Goal: Task Accomplishment & Management: Use online tool/utility

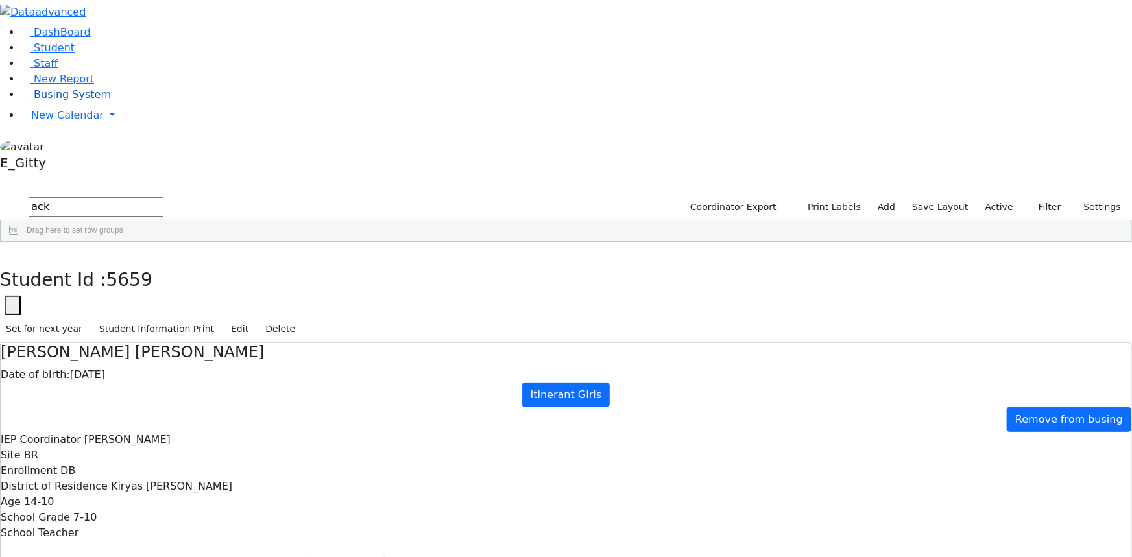
drag, startPoint x: 0, startPoint y: 0, endPoint x: 117, endPoint y: 165, distance: 201.9
click at [93, 101] on link "Busing System" at bounding box center [66, 94] width 90 height 12
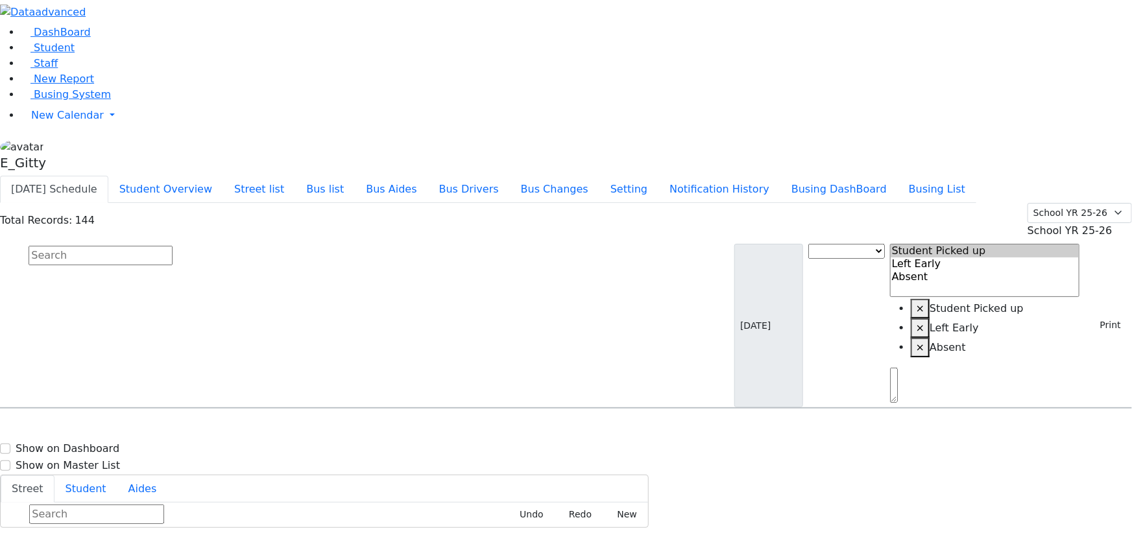
click at [173, 246] on input "text" at bounding box center [101, 255] width 144 height 19
type input "zissy"
click at [161, 429] on div "[PERSON_NAME] [DATE] 8457837205" at bounding box center [81, 445] width 160 height 32
select select
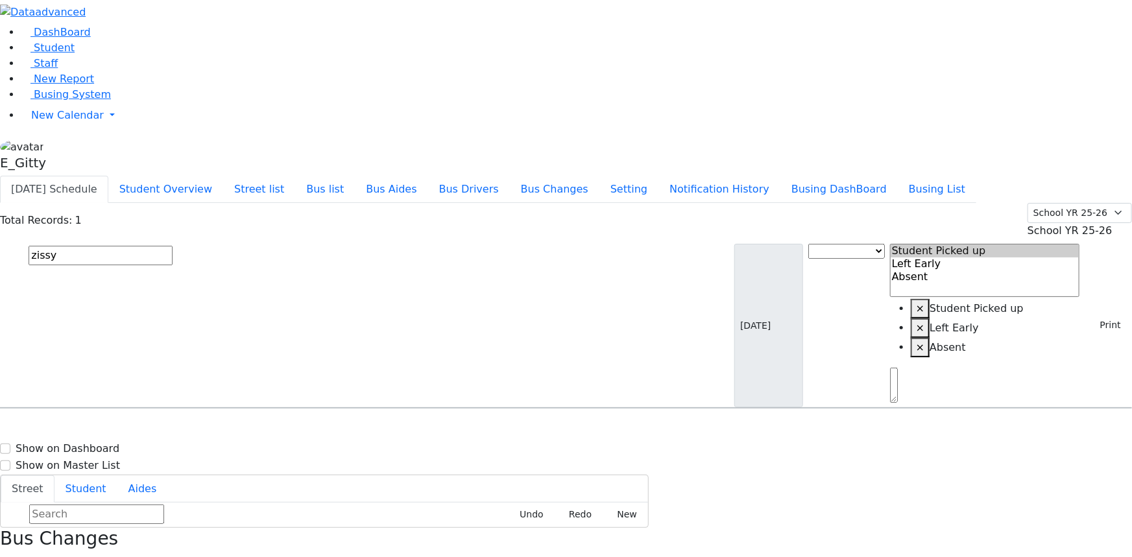
drag, startPoint x: 1082, startPoint y: 370, endPoint x: 1062, endPoint y: 361, distance: 21.5
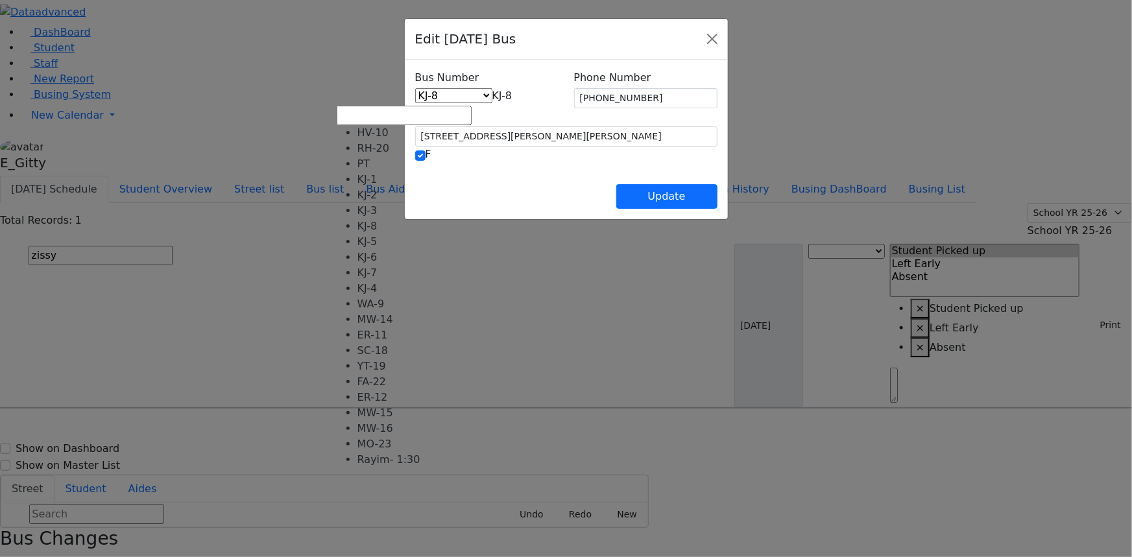
click at [492, 97] on span "KJ-8" at bounding box center [502, 96] width 20 height 12
select select "406"
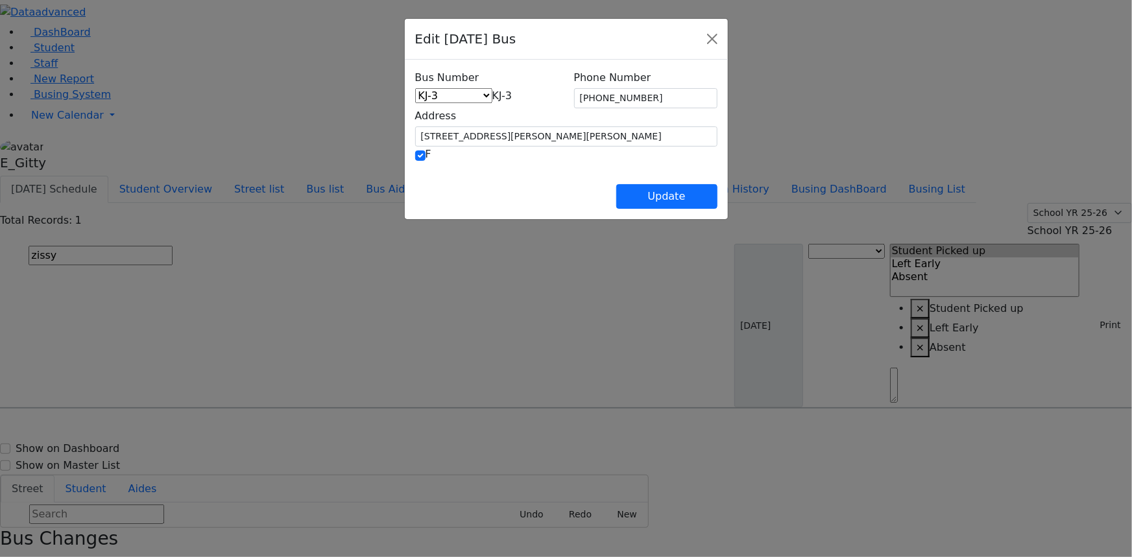
click at [556, 191] on div "Update" at bounding box center [566, 185] width 302 height 45
click at [717, 191] on button "Update" at bounding box center [666, 196] width 101 height 25
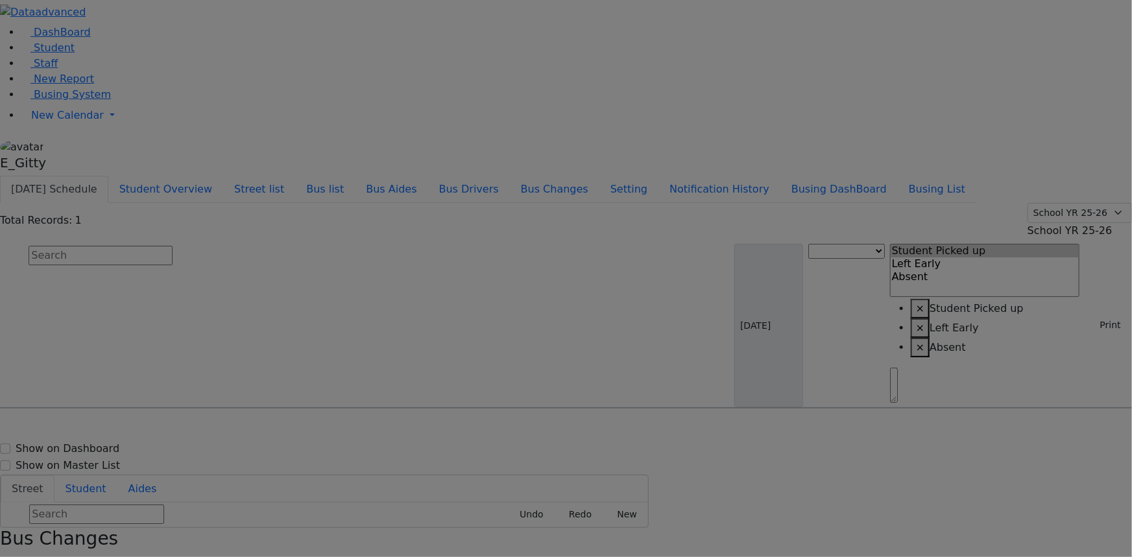
select select
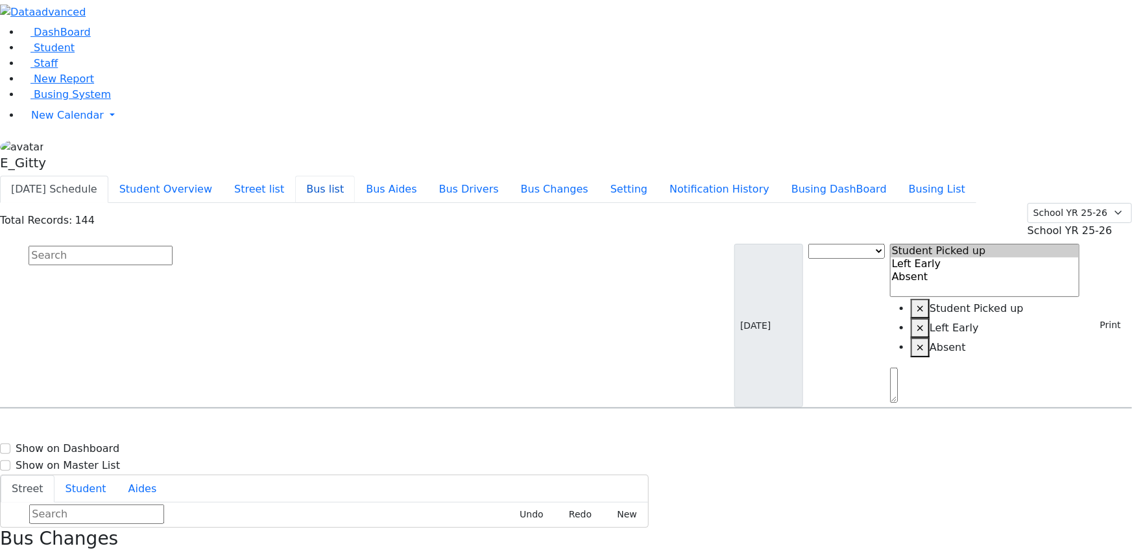
click at [355, 176] on button "Bus list" at bounding box center [325, 189] width 60 height 27
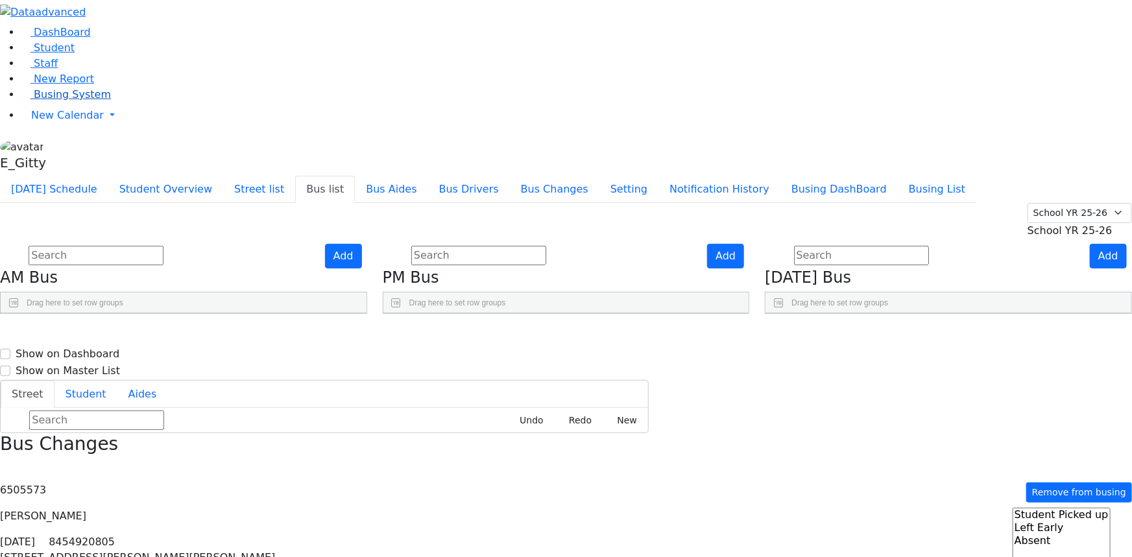
click at [47, 101] on span "Busing System" at bounding box center [72, 94] width 77 height 12
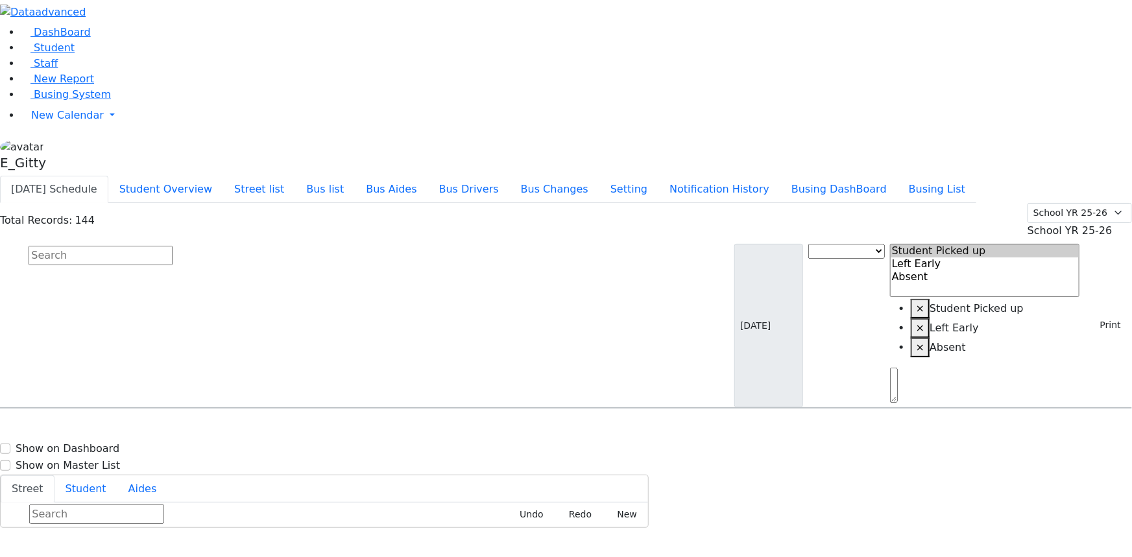
click at [173, 246] on input "text" at bounding box center [101, 255] width 144 height 19
type input "ziss"
click at [246, 429] on div "[PERSON_NAME] [DATE] 8457837205 [STREET_ADDRESS][PERSON_NAME][PERSON_NAME] [STR…" at bounding box center [566, 445] width 1130 height 32
click at [104, 427] on h6 "[PERSON_NAME]" at bounding box center [55, 433] width 95 height 12
select select
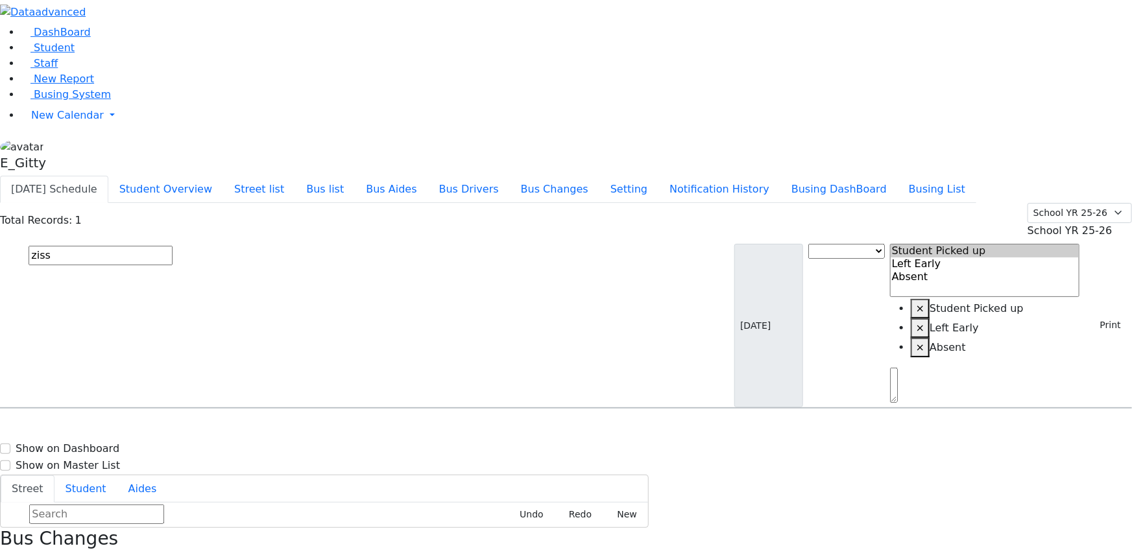
click at [173, 246] on input "ziss" at bounding box center [101, 255] width 144 height 19
type input "[PERSON_NAME]"
click at [322, 429] on div "[STREET_ADDRESS]" at bounding box center [241, 445] width 161 height 32
select select
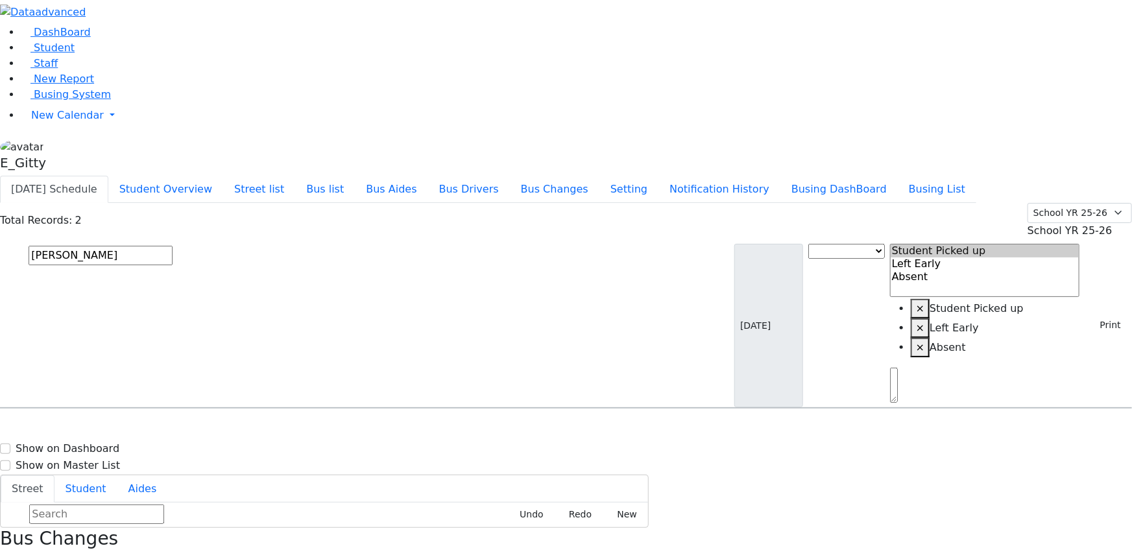
click at [322, 461] on div "[STREET_ADDRESS][PERSON_NAME][PERSON_NAME]" at bounding box center [241, 477] width 161 height 32
select select
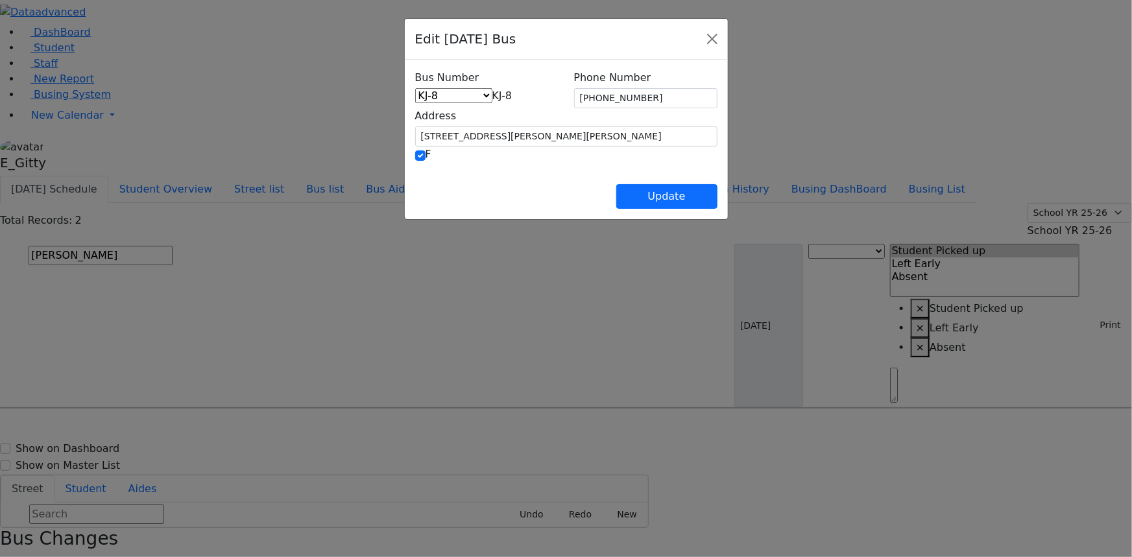
drag, startPoint x: 476, startPoint y: 96, endPoint x: 462, endPoint y: 102, distance: 15.7
click at [492, 102] on span "KJ-8" at bounding box center [502, 96] width 20 height 12
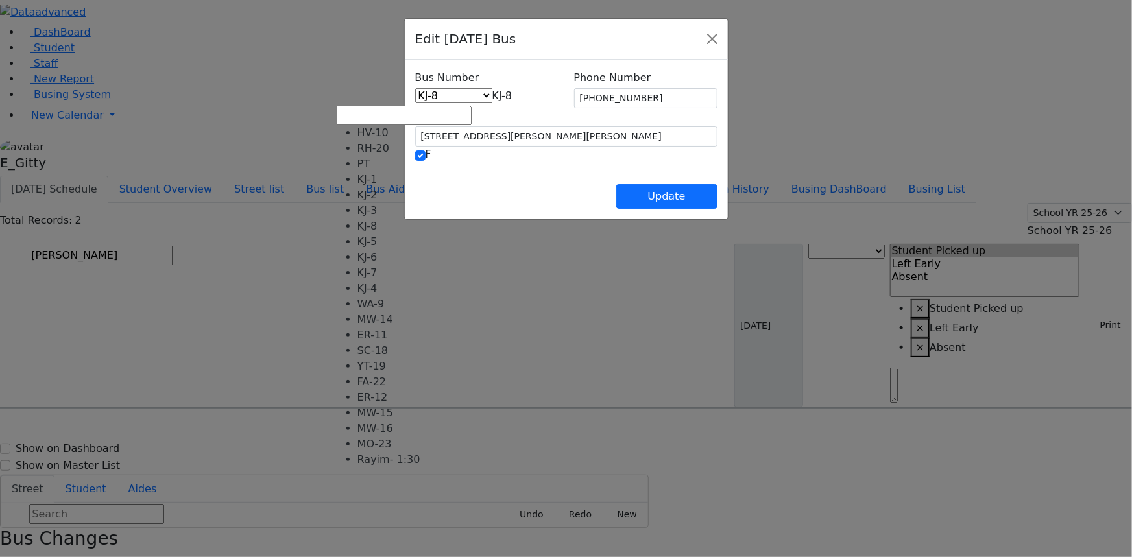
drag, startPoint x: 416, startPoint y: 184, endPoint x: 423, endPoint y: 184, distance: 7.1
select select "406"
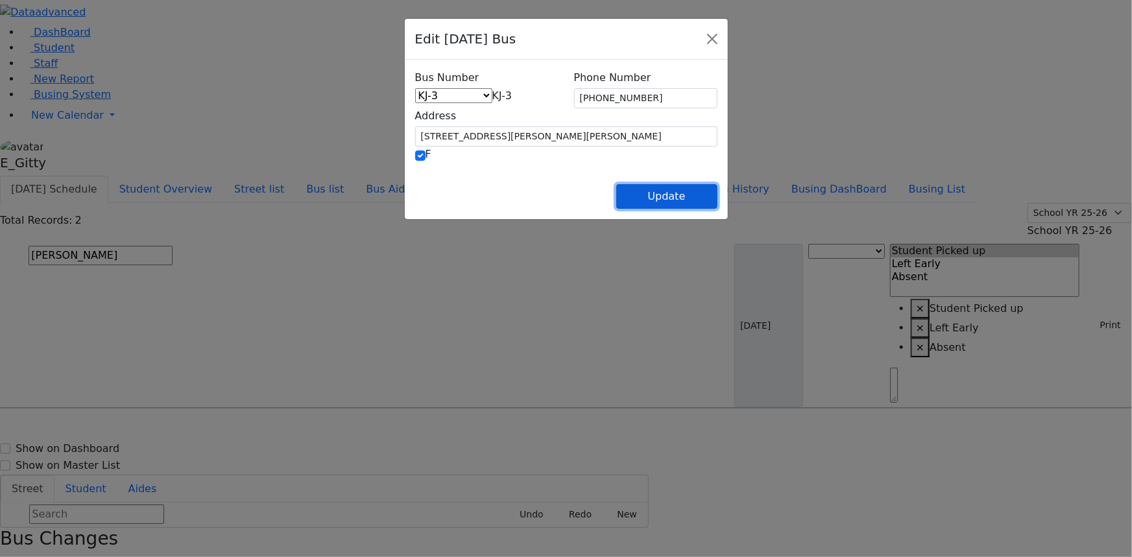
click at [717, 191] on button "Update" at bounding box center [666, 196] width 101 height 25
select select
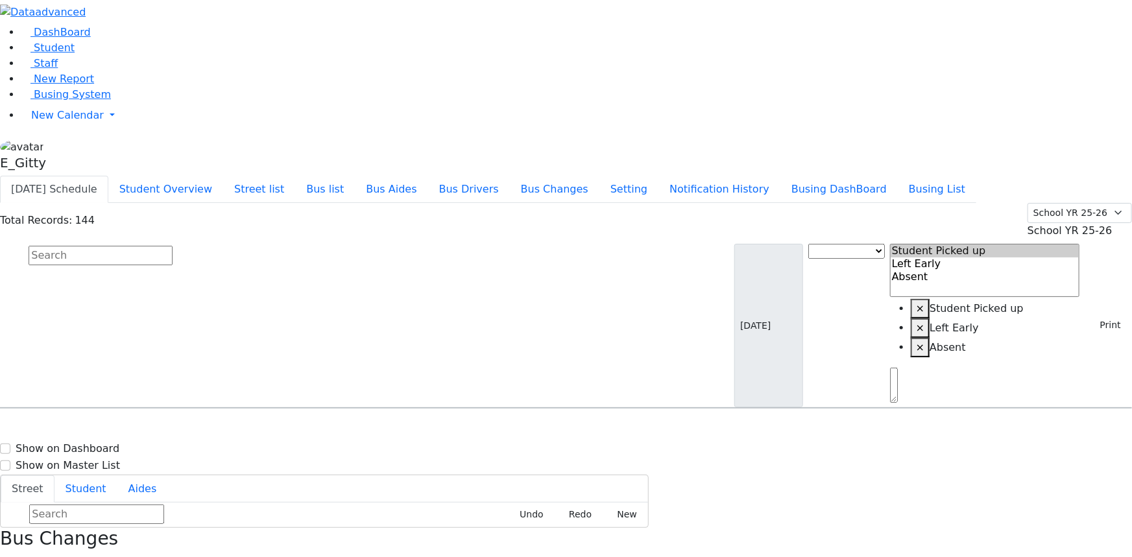
click at [231, 203] on div "Total Records: 144 Summer YR 25 School YR 25-26 Summer YR 25 School YR 24-25 Su…" at bounding box center [566, 306] width 1132 height 206
click at [173, 246] on input "text" at bounding box center [101, 255] width 144 height 19
click at [355, 176] on li "Bus list" at bounding box center [325, 189] width 60 height 27
click at [355, 176] on button "Bus list" at bounding box center [325, 189] width 60 height 27
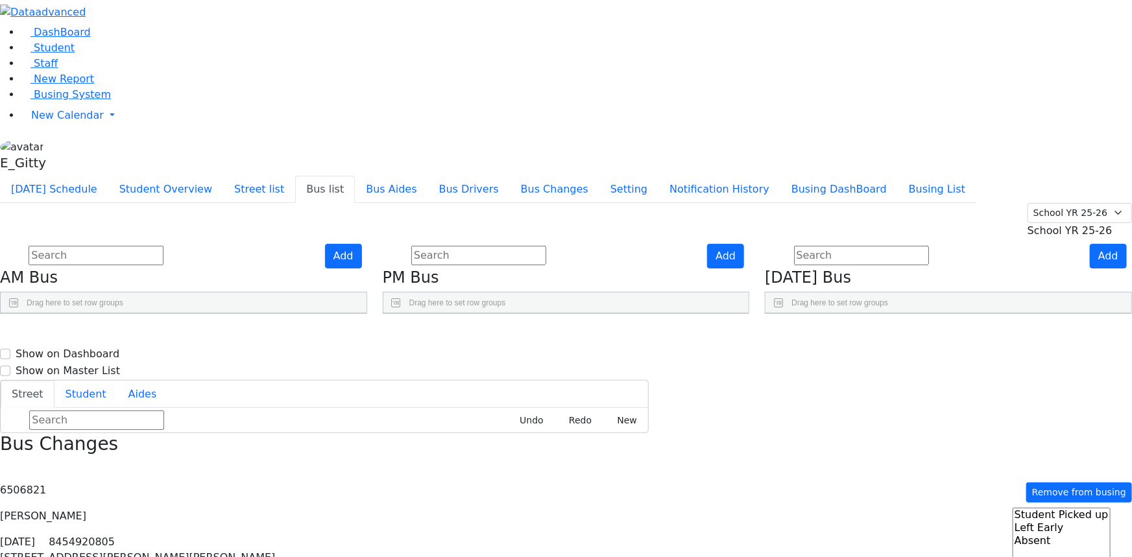
click at [546, 246] on input "text" at bounding box center [478, 255] width 135 height 19
click at [861, 246] on input "text" at bounding box center [861, 255] width 135 height 19
drag, startPoint x: 658, startPoint y: 88, endPoint x: 635, endPoint y: 163, distance: 79.4
click at [546, 246] on input "text" at bounding box center [478, 255] width 135 height 19
click at [163, 246] on input "text" at bounding box center [96, 255] width 135 height 19
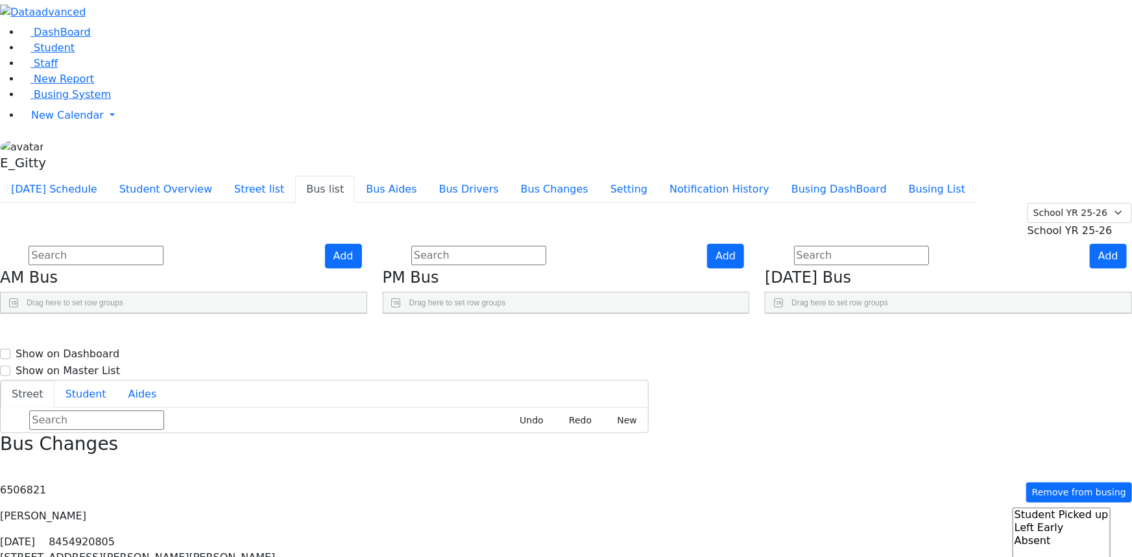
click at [528, 246] on input "text" at bounding box center [478, 255] width 135 height 19
click at [864, 246] on input "text" at bounding box center [861, 255] width 135 height 19
drag, startPoint x: 649, startPoint y: 94, endPoint x: 641, endPoint y: 93, distance: 7.3
click at [546, 246] on input "text" at bounding box center [478, 255] width 135 height 19
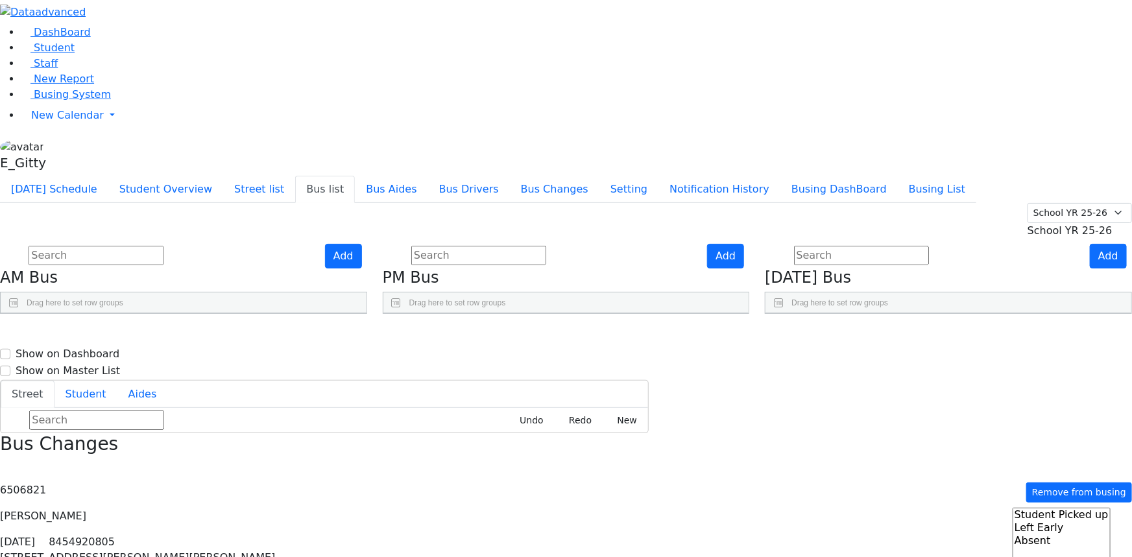
click at [163, 246] on input "text" at bounding box center [96, 255] width 135 height 19
click at [67, 101] on span "Busing System" at bounding box center [72, 94] width 77 height 12
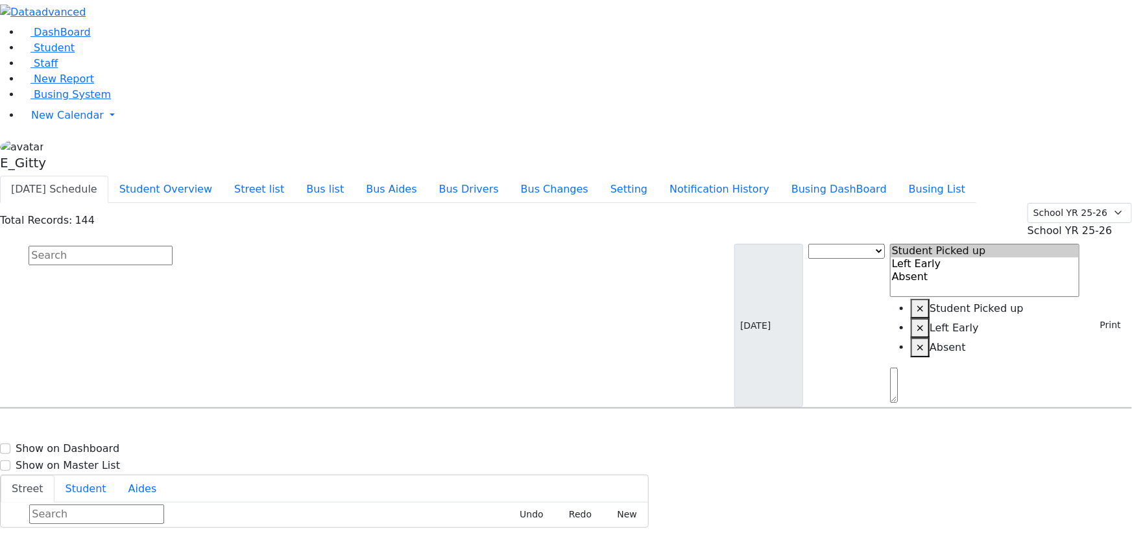
click at [173, 246] on input "text" at bounding box center [101, 255] width 144 height 19
type input "rivky"
click at [104, 427] on span "Friedman Rivky 2/18/2007 3472279335" at bounding box center [55, 444] width 95 height 35
select select
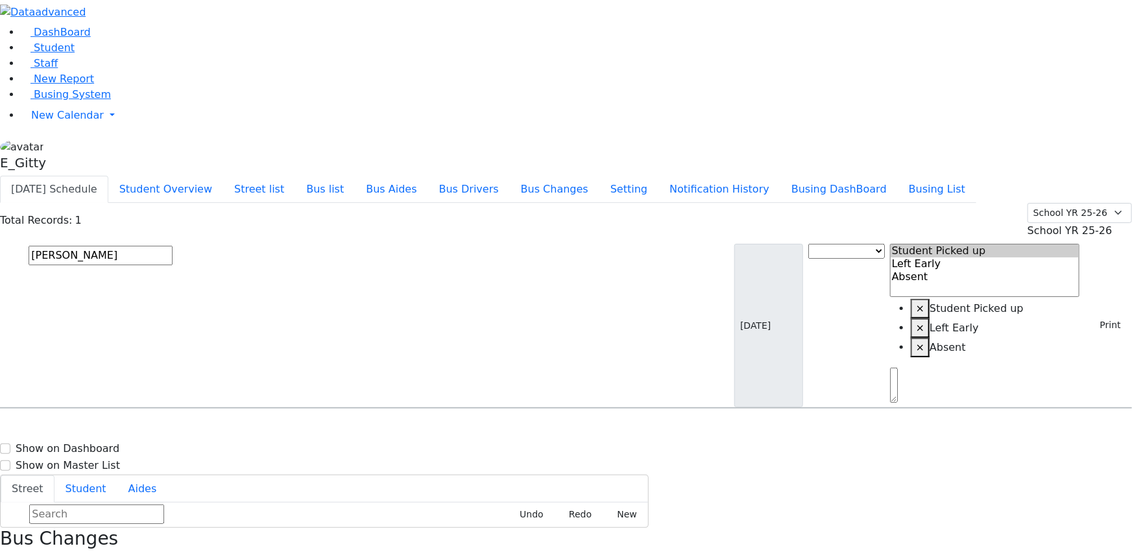
click at [173, 246] on input "rivky" at bounding box center [101, 255] width 144 height 19
